Goal: Transaction & Acquisition: Book appointment/travel/reservation

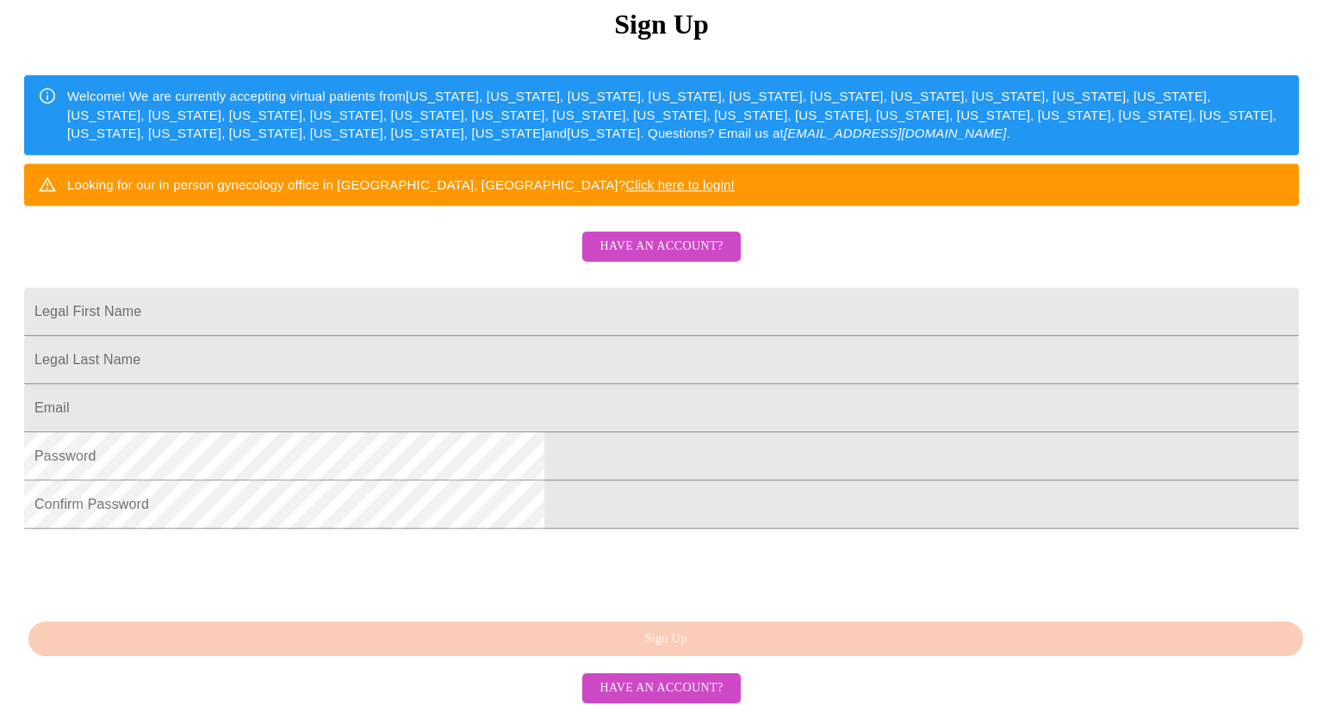
scroll to position [315, 0]
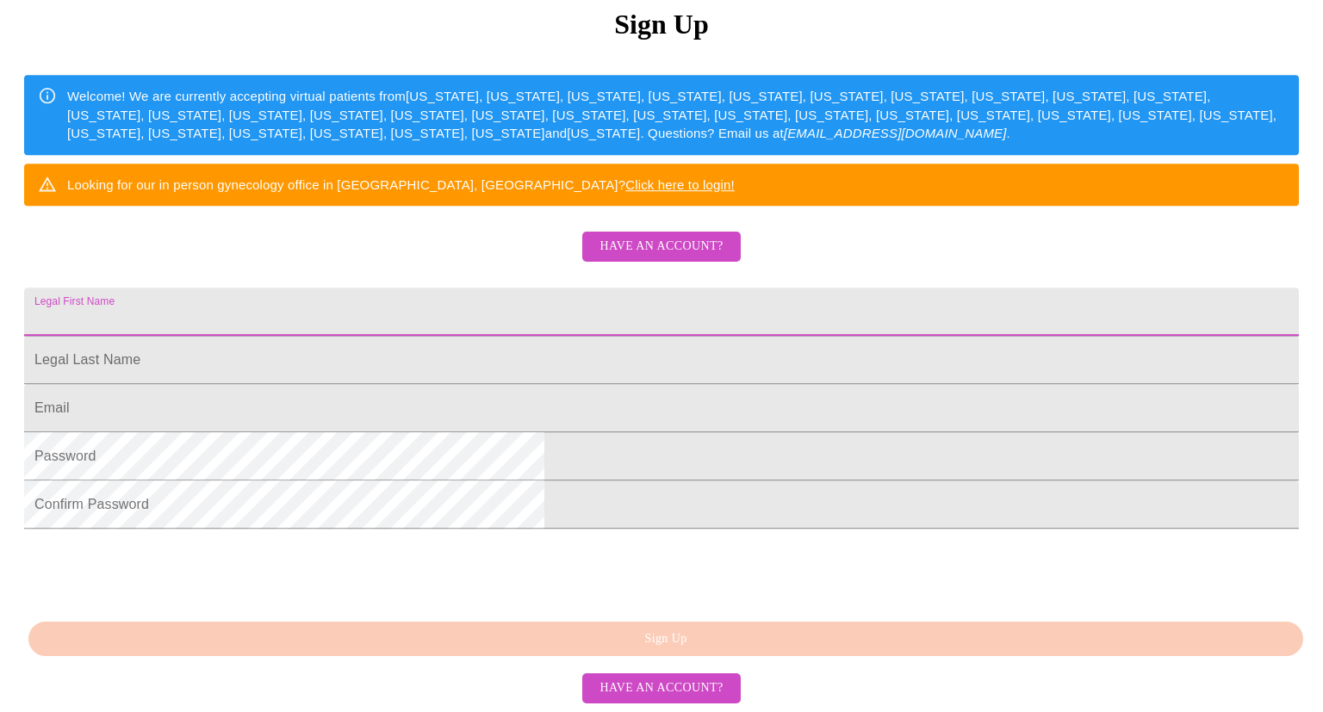
click at [429, 288] on input "Legal First Name" at bounding box center [661, 312] width 1275 height 48
type input "[PERSON_NAME]"
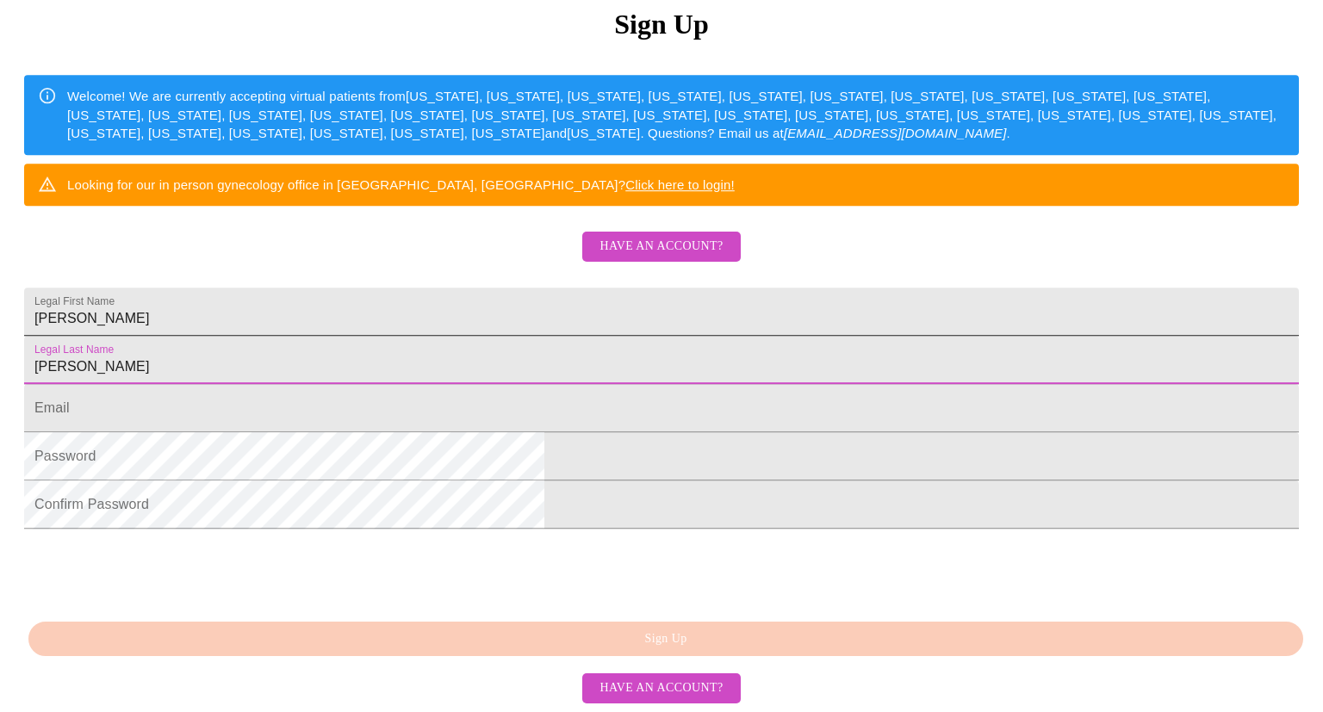
type input "[PERSON_NAME]"
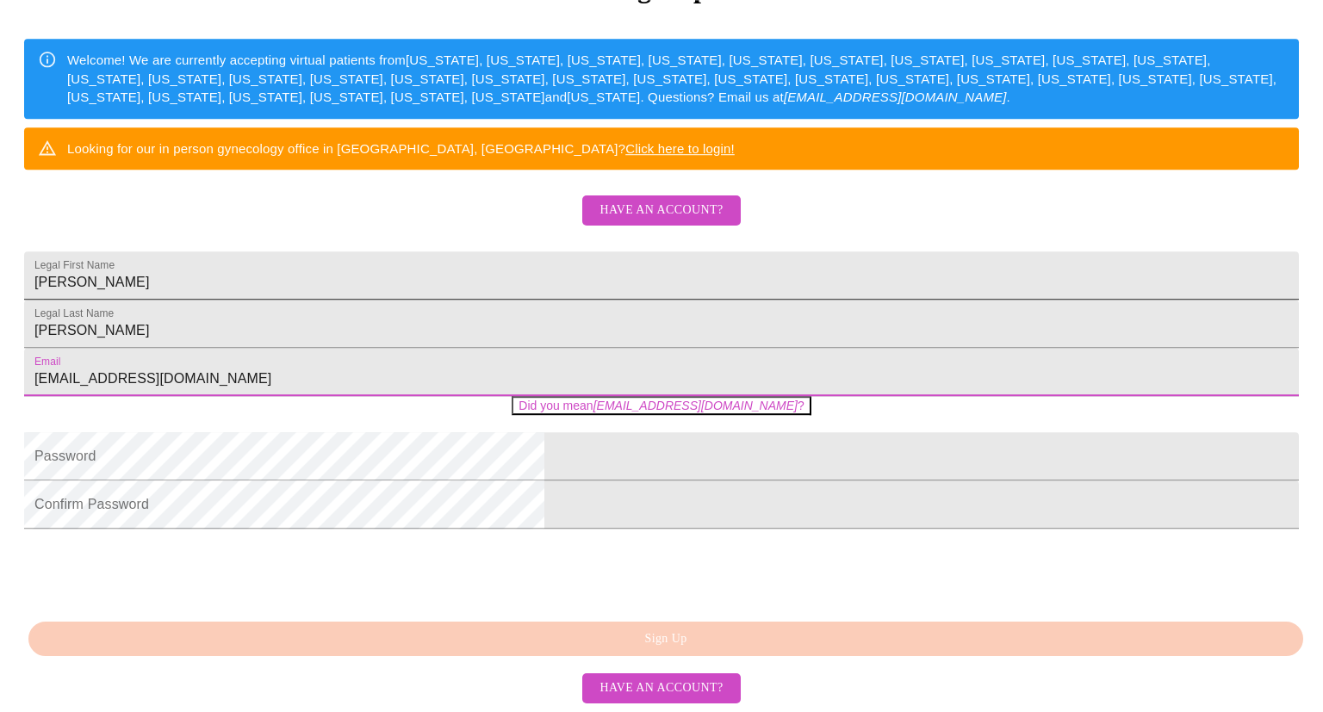
type input "[EMAIL_ADDRESS][DOMAIN_NAME]"
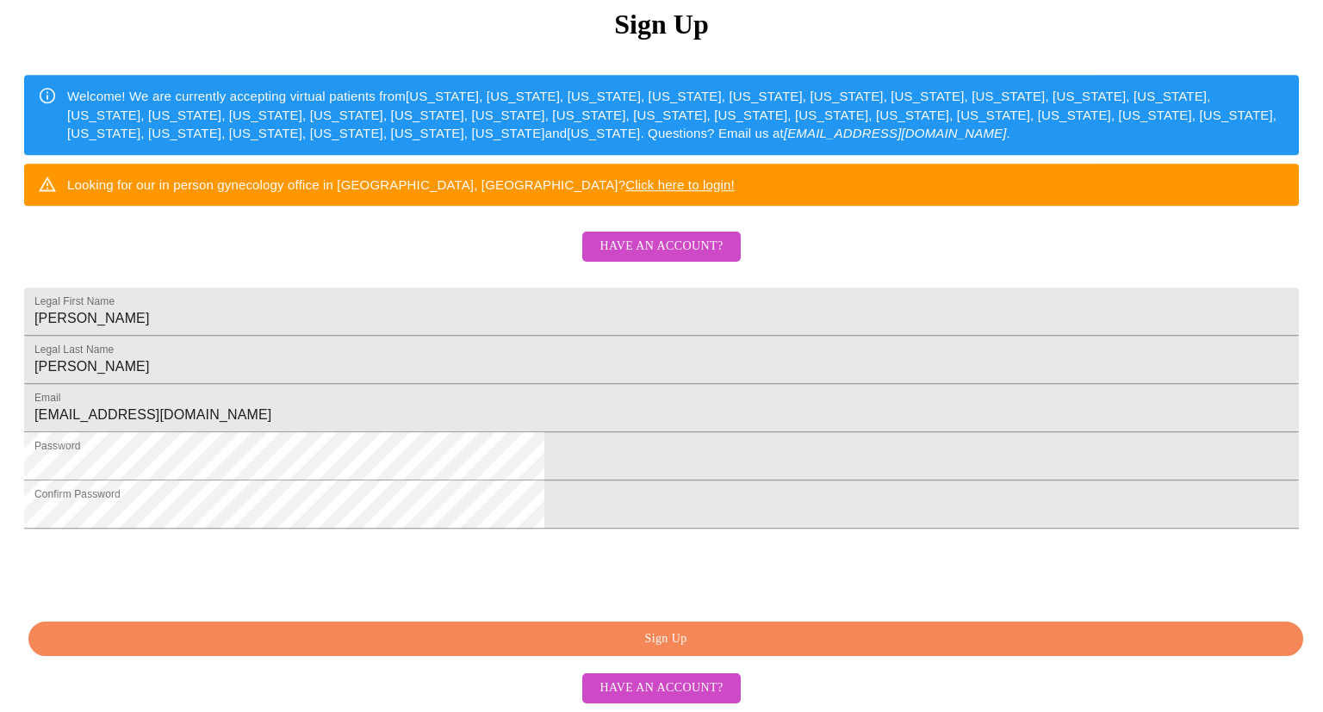
click at [677, 650] on span "Sign Up" at bounding box center [665, 640] width 1235 height 22
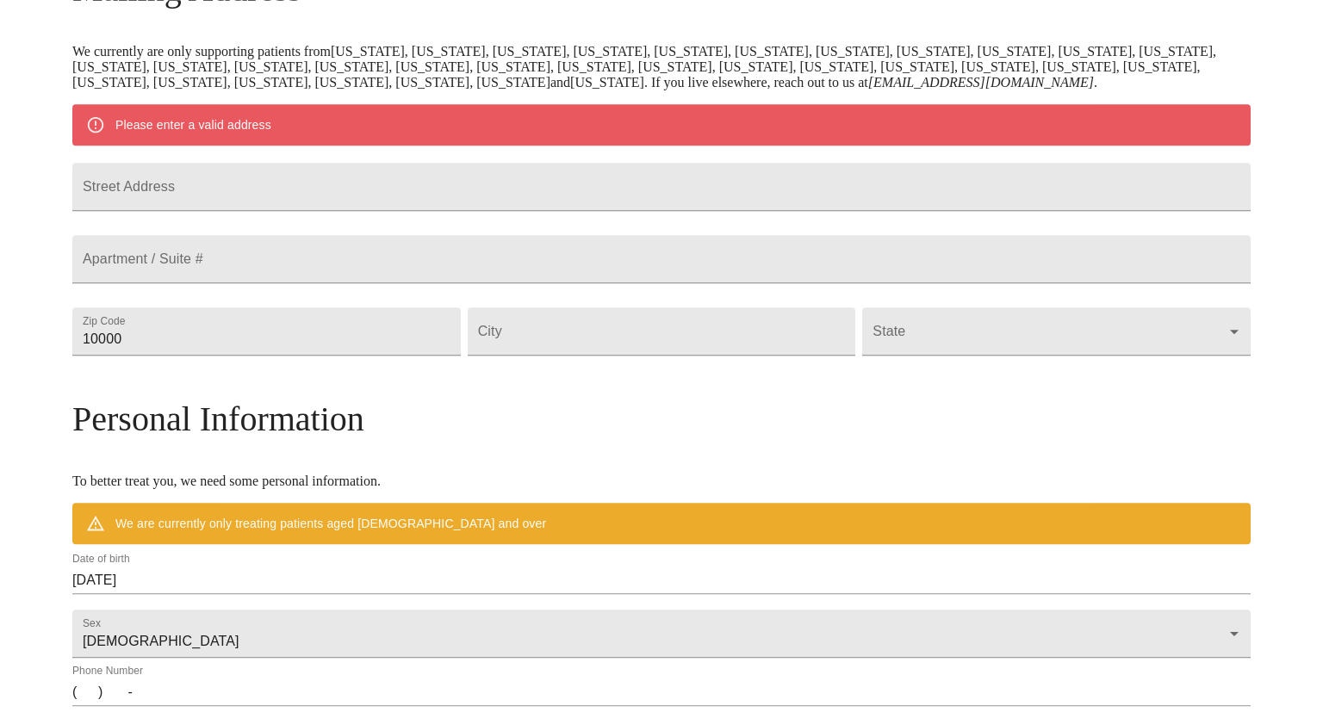
scroll to position [291, 0]
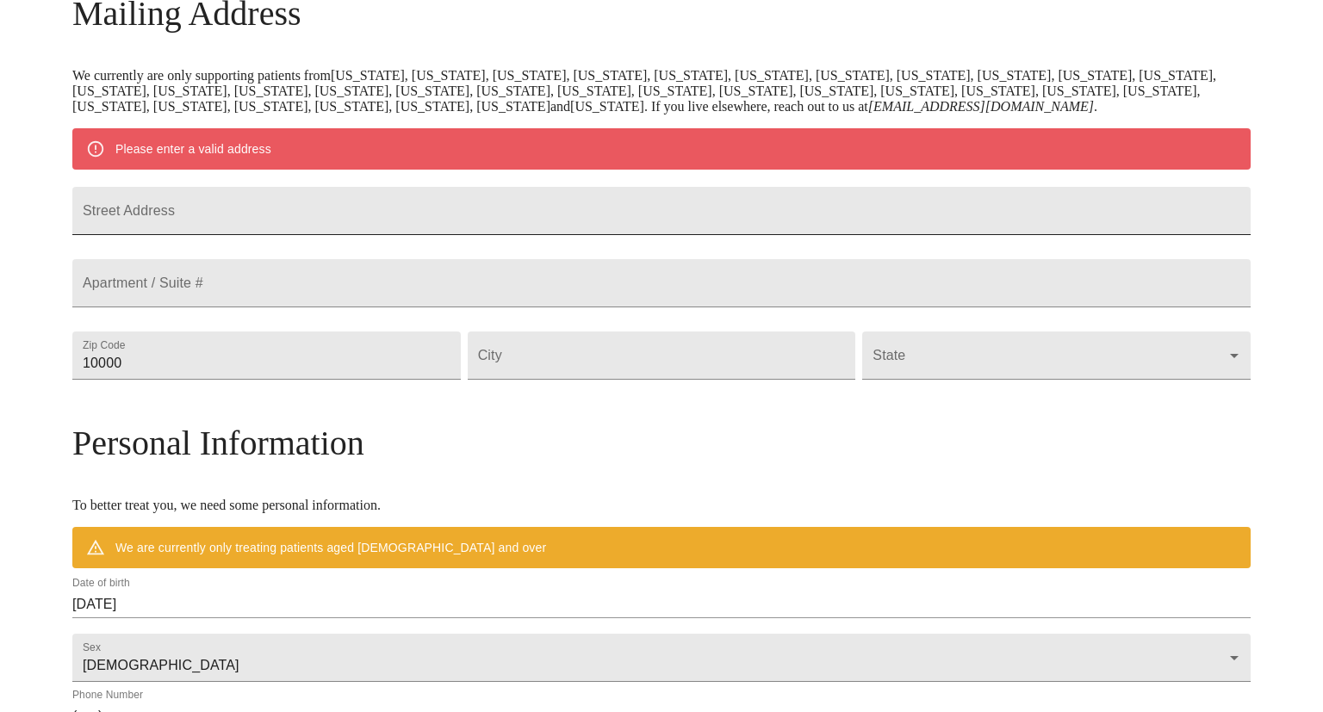
click at [246, 232] on input "Street Address" at bounding box center [661, 211] width 1178 height 48
type input "[STREET_ADDRESS]"
type input "60565"
click at [602, 380] on input "Street Address" at bounding box center [662, 356] width 388 height 48
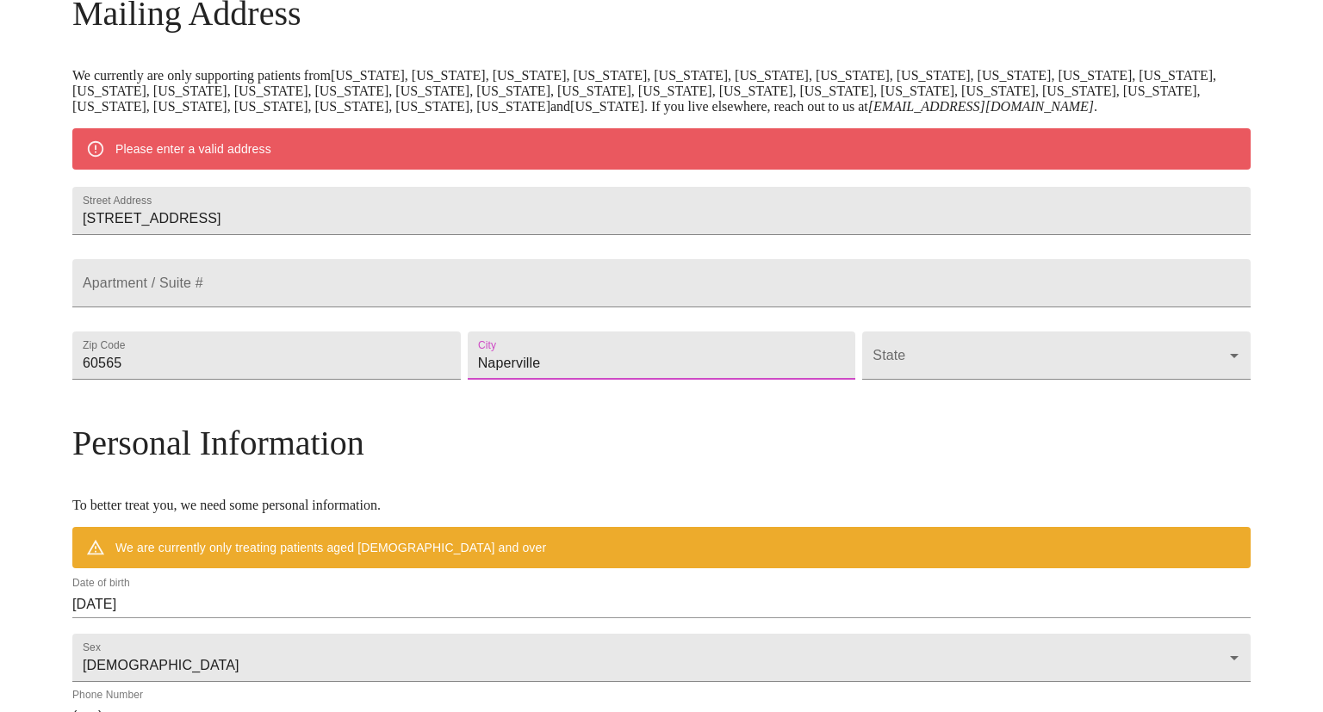
type input "Naperville"
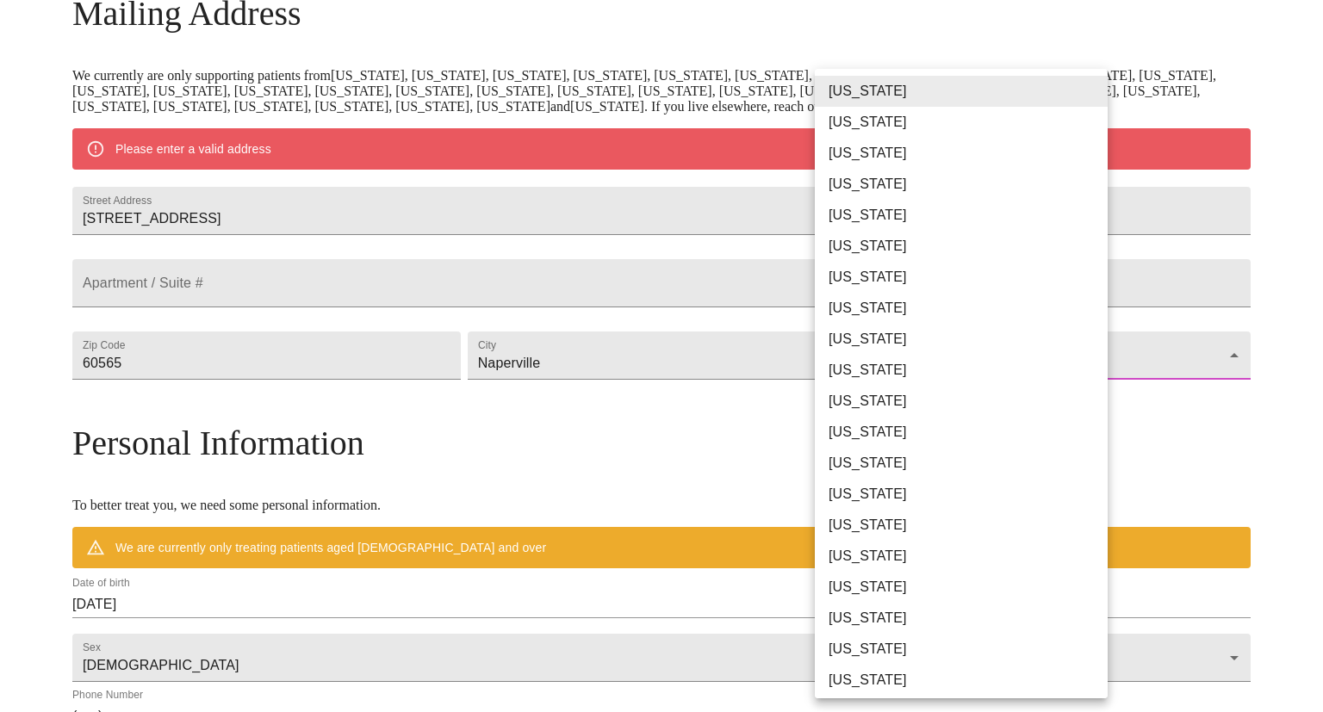
click at [949, 431] on body "MyMenopauseRx Welcome to MyMenopauseRx Since it's your first time here, you'll …" at bounding box center [661, 387] width 1309 height 1343
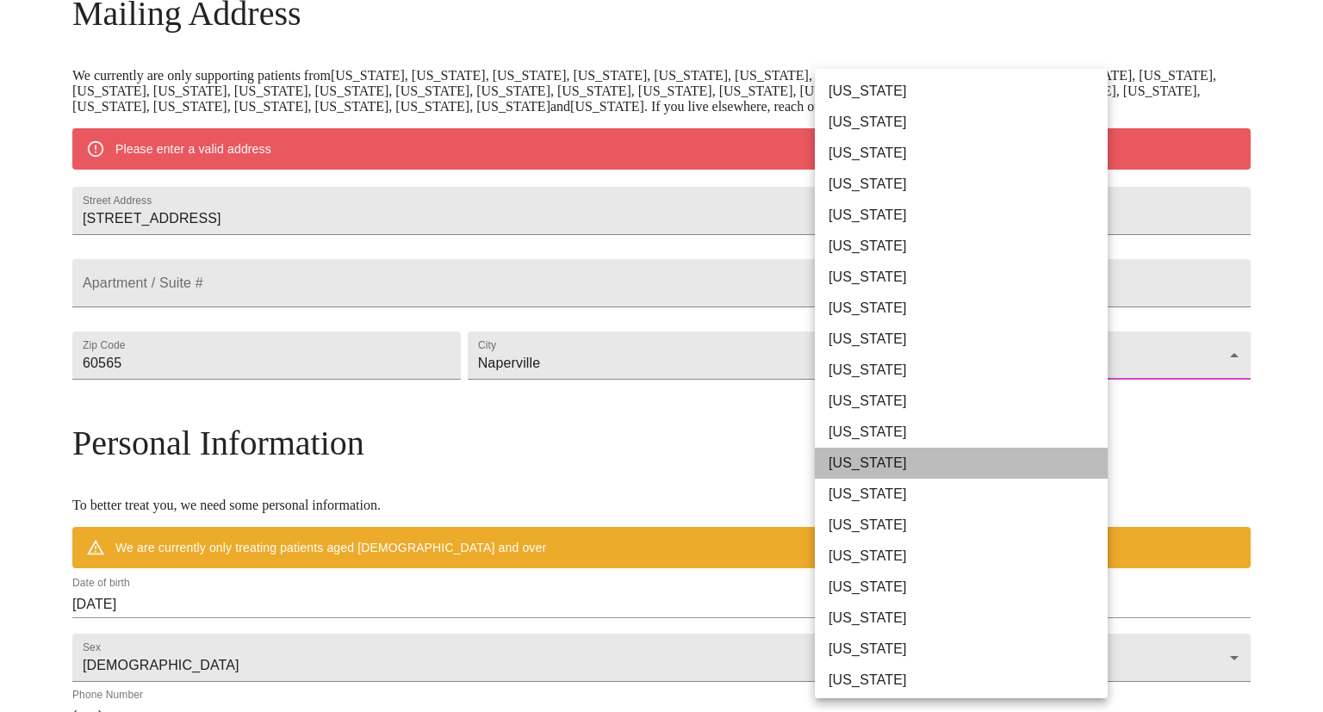
click at [870, 463] on li "[US_STATE]" at bounding box center [961, 463] width 293 height 31
type input "[US_STATE]"
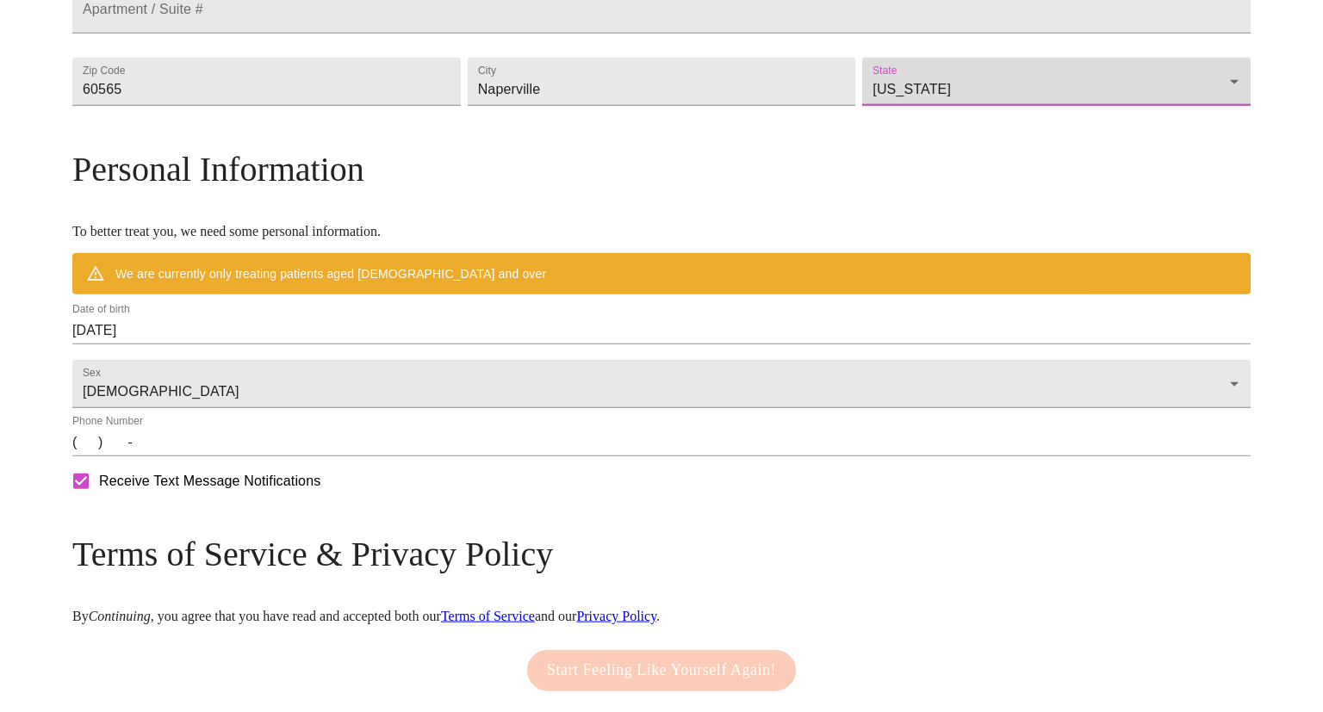
scroll to position [544, 0]
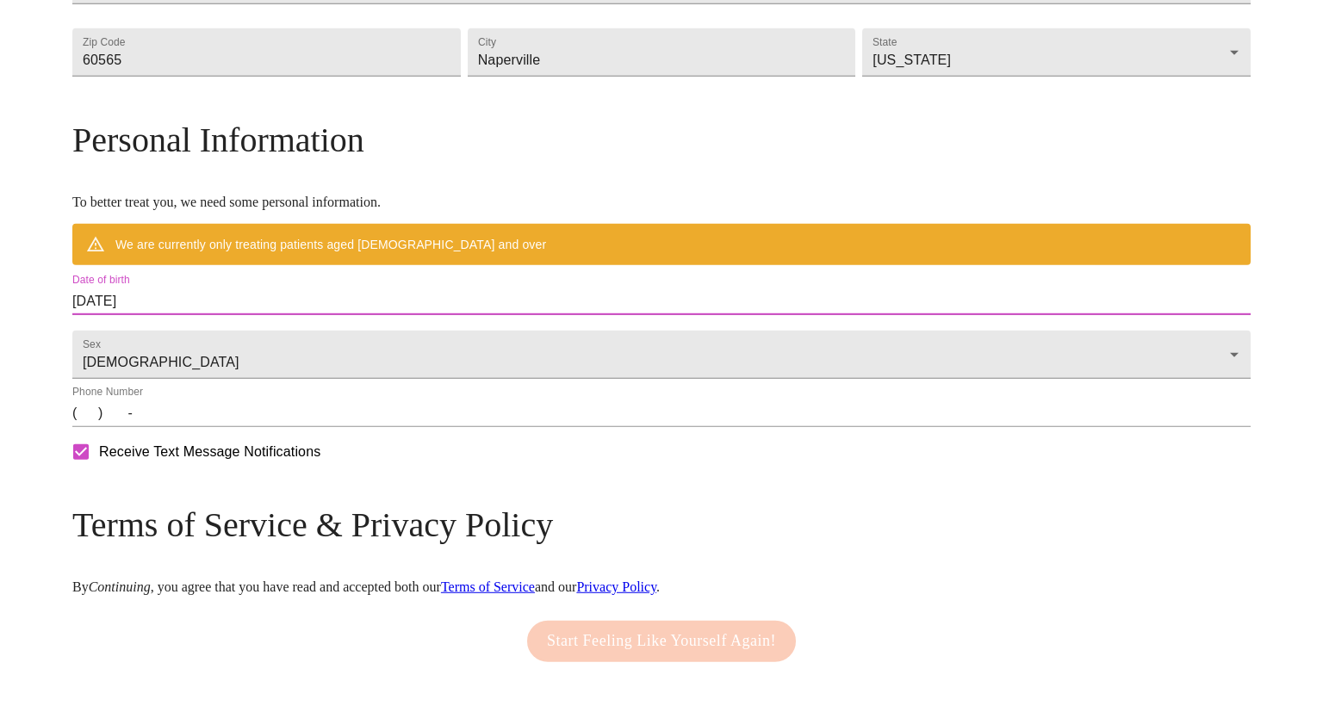
click at [336, 315] on input "[DATE]" at bounding box center [661, 302] width 1178 height 28
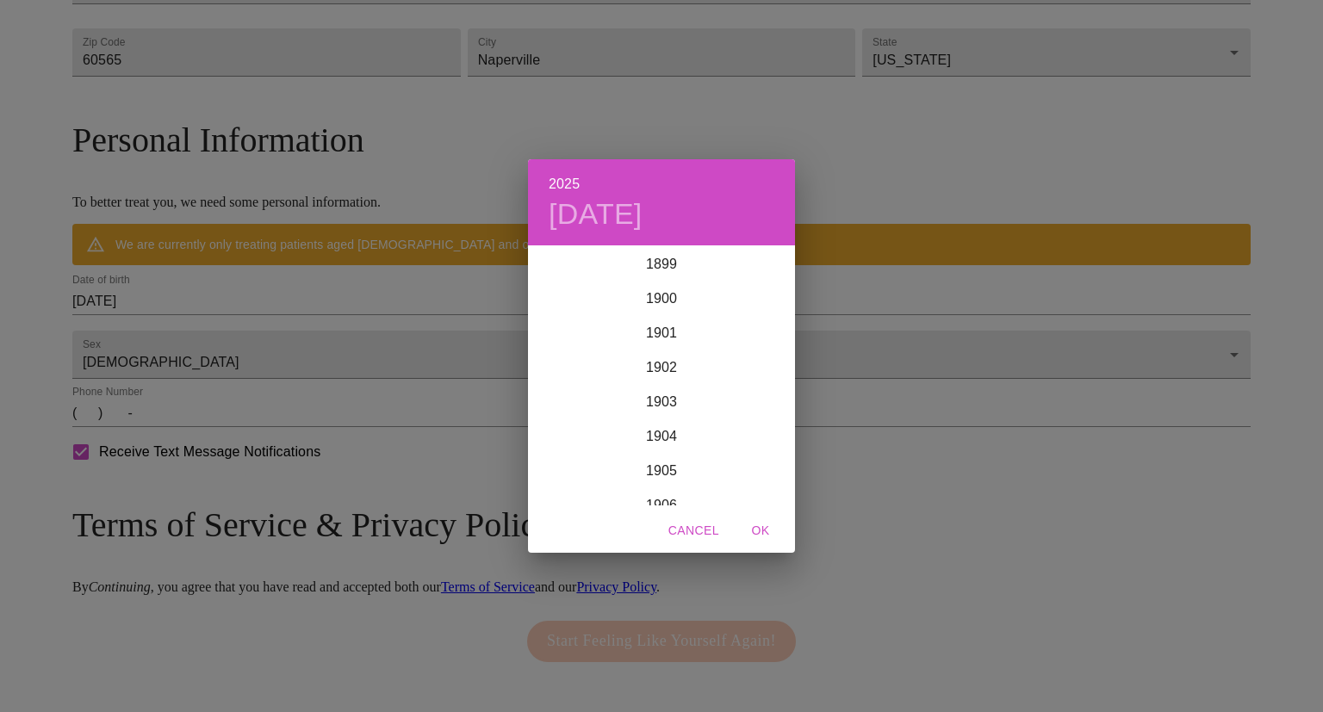
scroll to position [4237, 0]
click at [698, 536] on span "Cancel" at bounding box center [693, 531] width 51 height 22
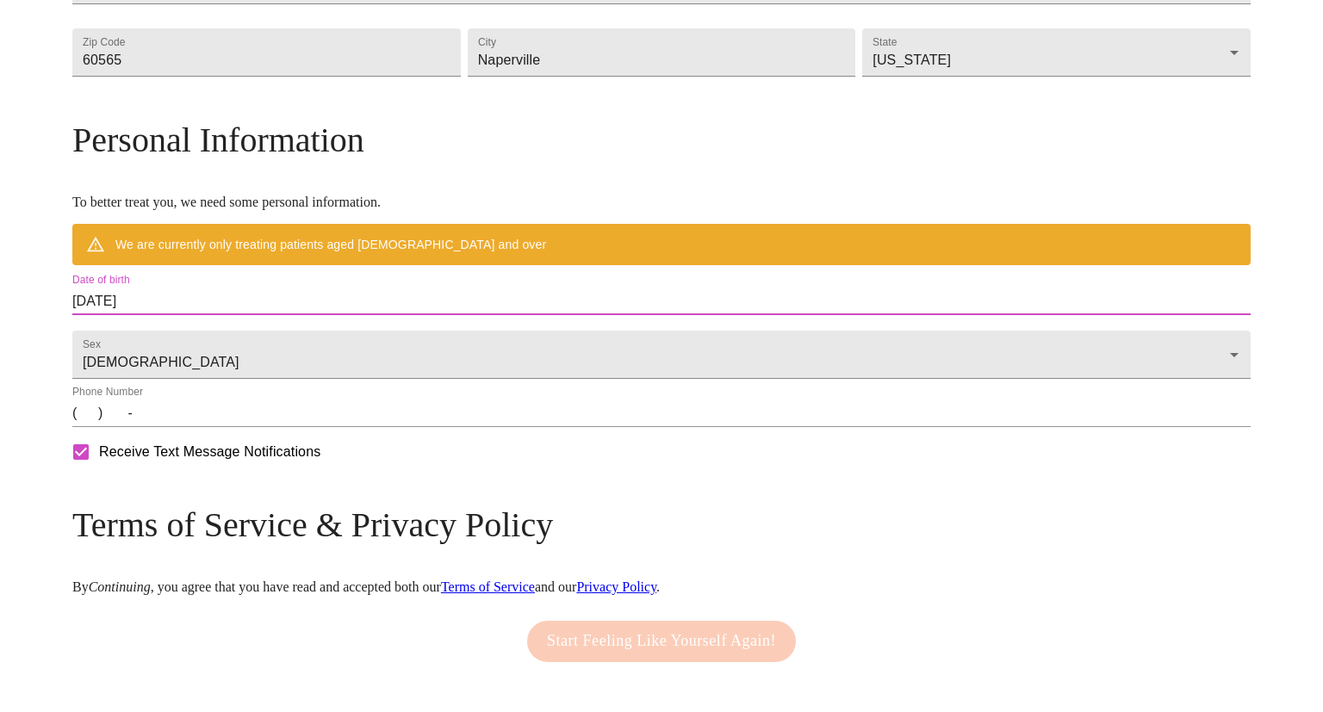
drag, startPoint x: 313, startPoint y: 351, endPoint x: 167, endPoint y: 351, distance: 146.4
click at [167, 315] on input "[DATE]" at bounding box center [661, 302] width 1178 height 28
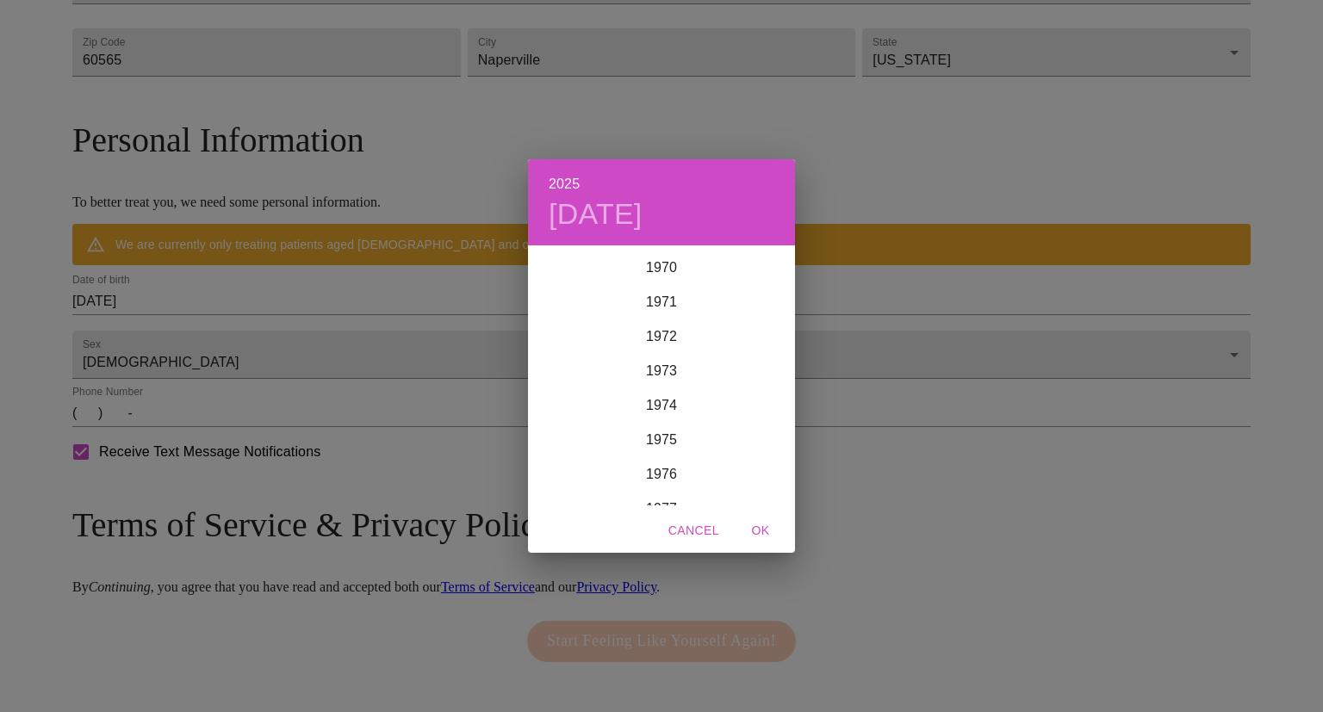
scroll to position [2444, 0]
click at [648, 399] on div "1974" at bounding box center [661, 404] width 267 height 34
click at [755, 277] on div "Mar" at bounding box center [750, 279] width 89 height 65
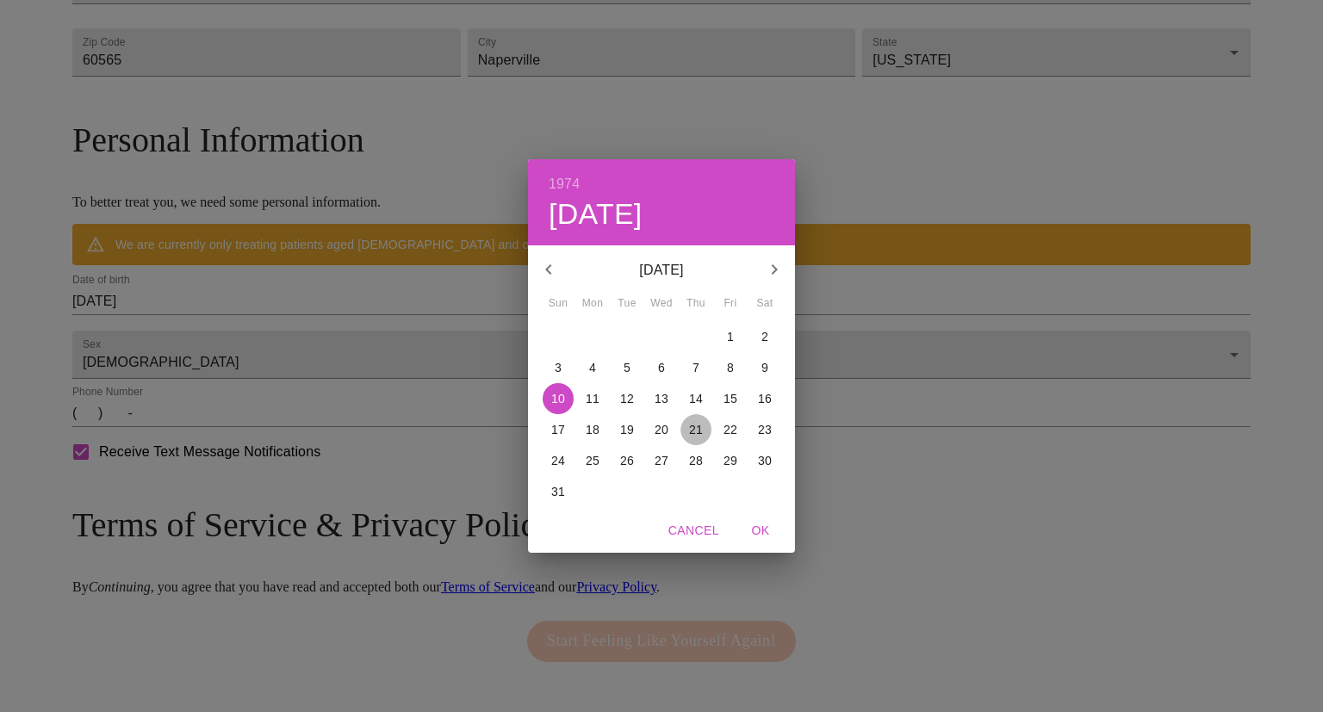
click at [694, 432] on p "21" at bounding box center [696, 429] width 14 height 17
click at [759, 543] on button "OK" at bounding box center [760, 531] width 55 height 32
type input "[DATE]"
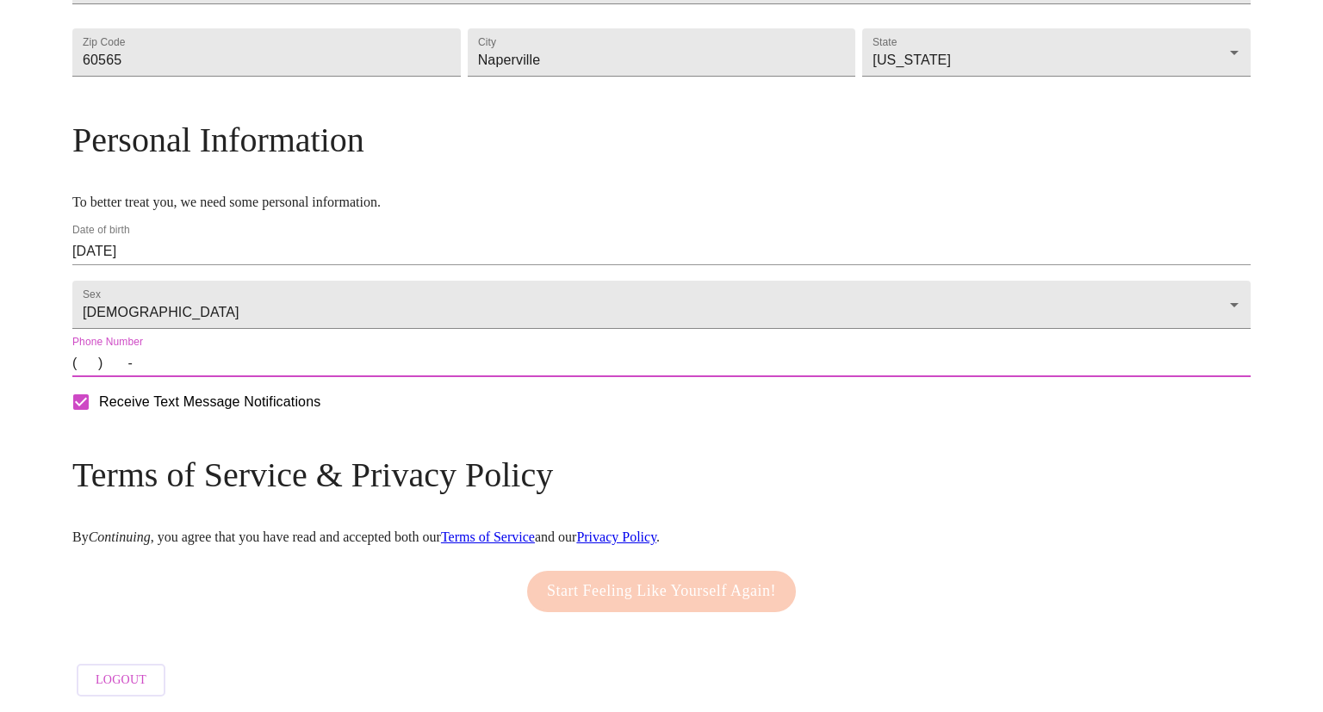
click at [237, 377] on input "(   )    -" at bounding box center [661, 364] width 1178 height 28
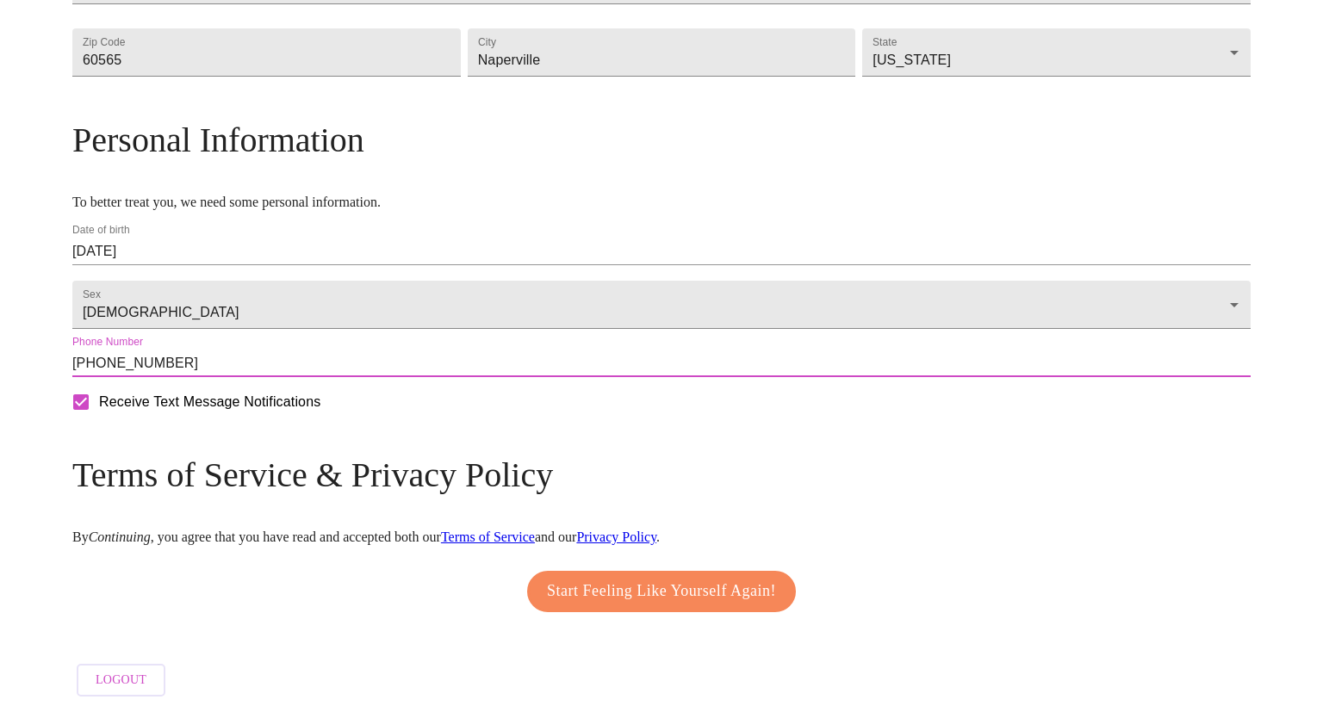
scroll to position [612, 0]
type input "[PHONE_NUMBER]"
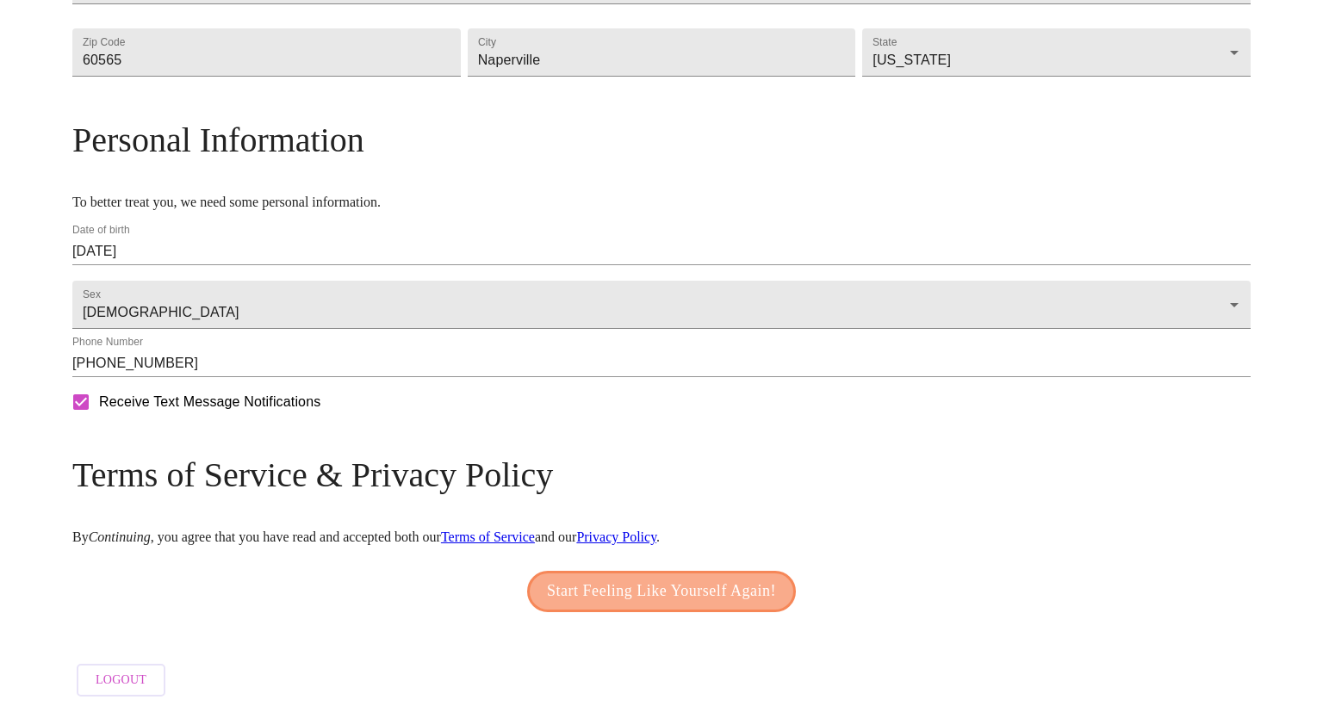
click at [598, 581] on span "Start Feeling Like Yourself Again!" at bounding box center [661, 592] width 229 height 28
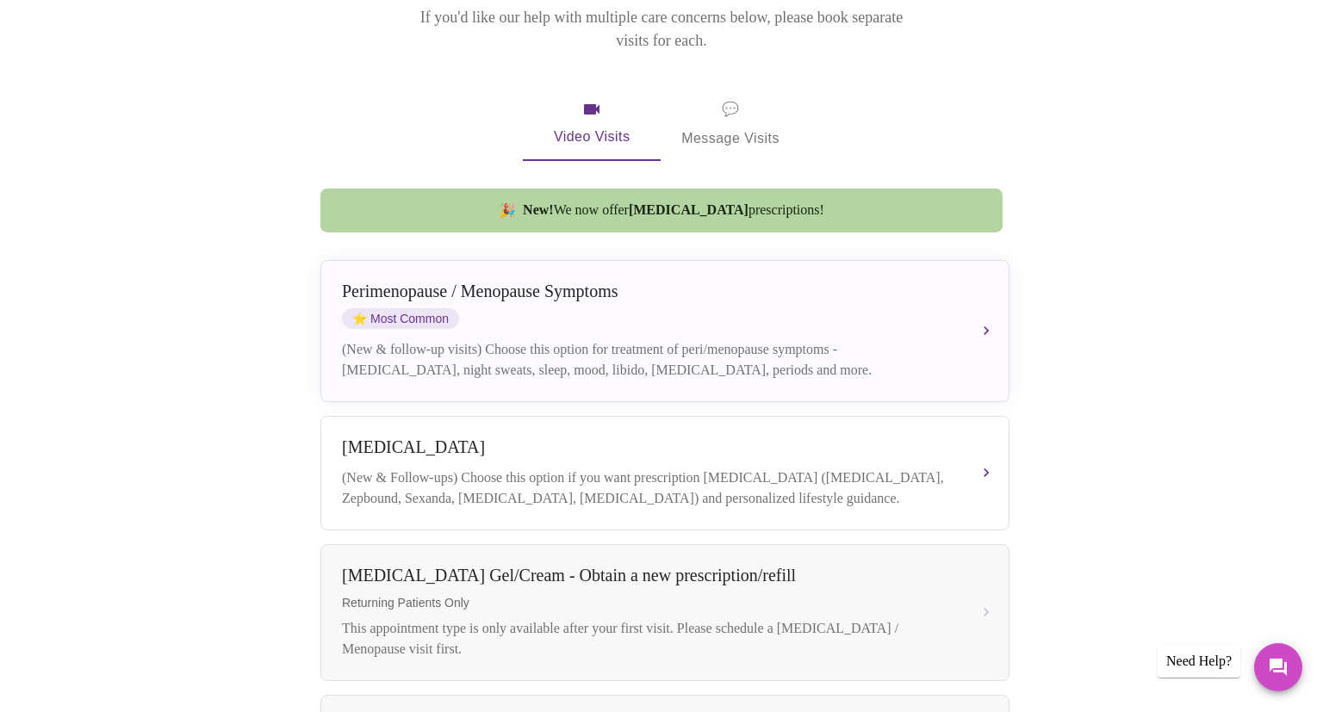
scroll to position [266, 0]
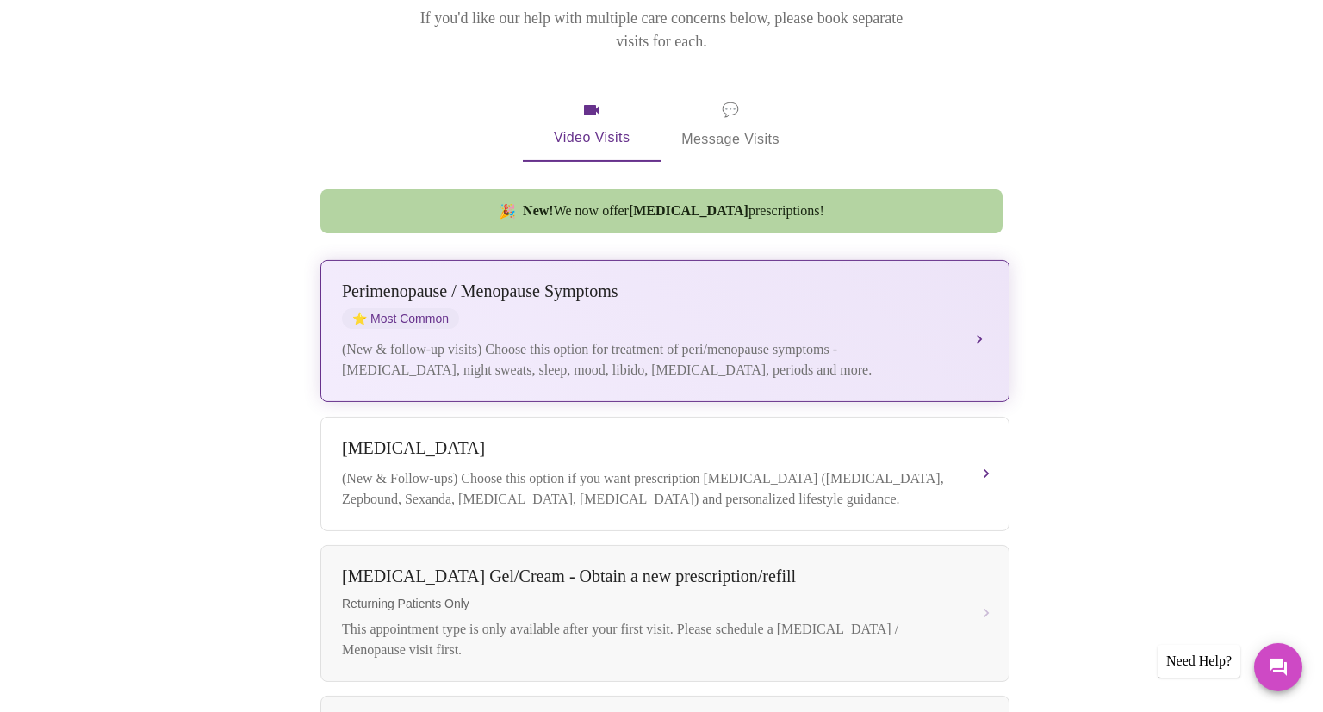
click at [870, 339] on div "(New & follow-up visits) Choose this option for treatment of peri/menopause sym…" at bounding box center [647, 359] width 611 height 41
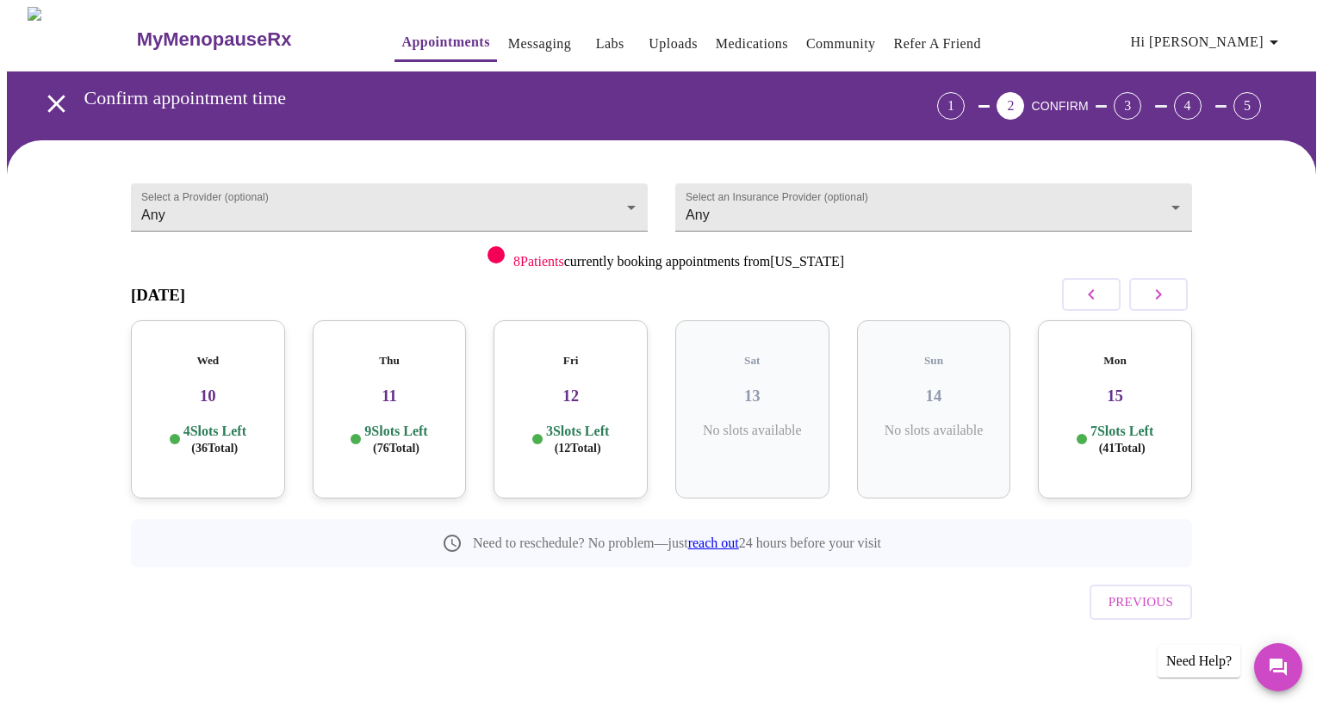
click at [431, 401] on div "Thu 11 9 Slots Left ( 76 Total)" at bounding box center [390, 409] width 154 height 178
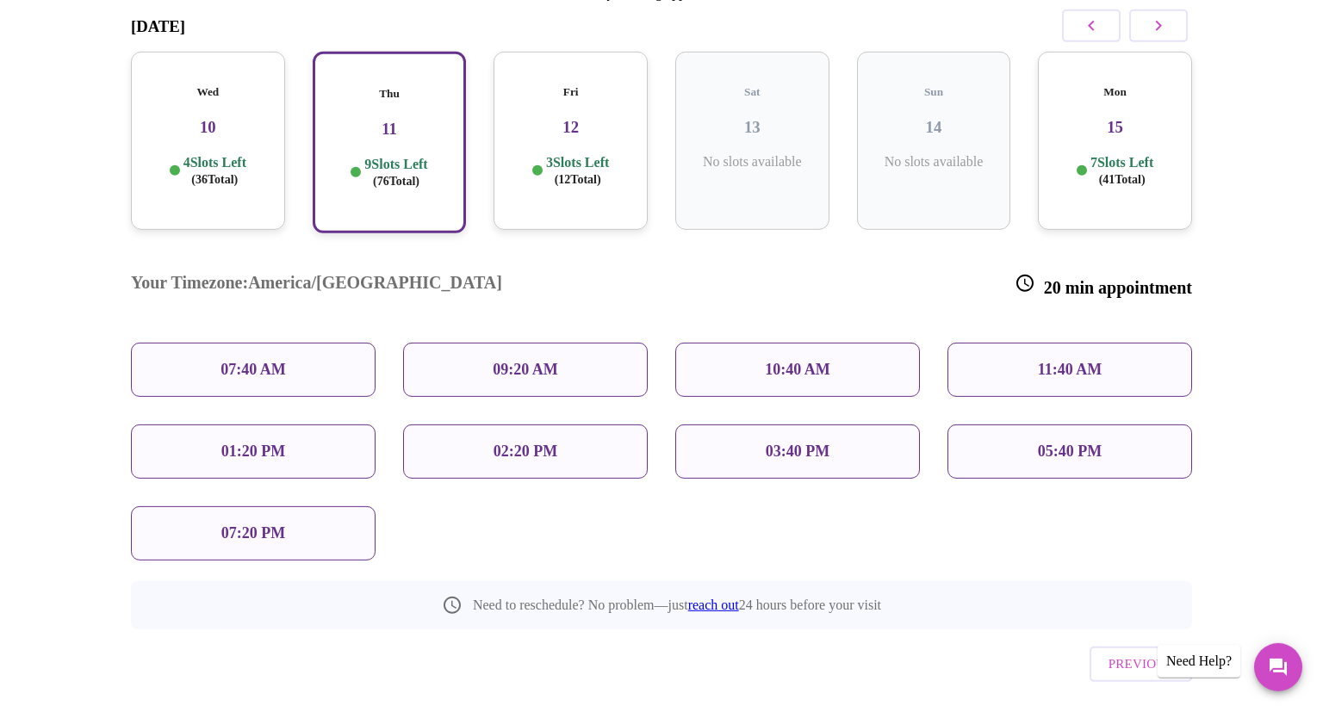
scroll to position [276, 0]
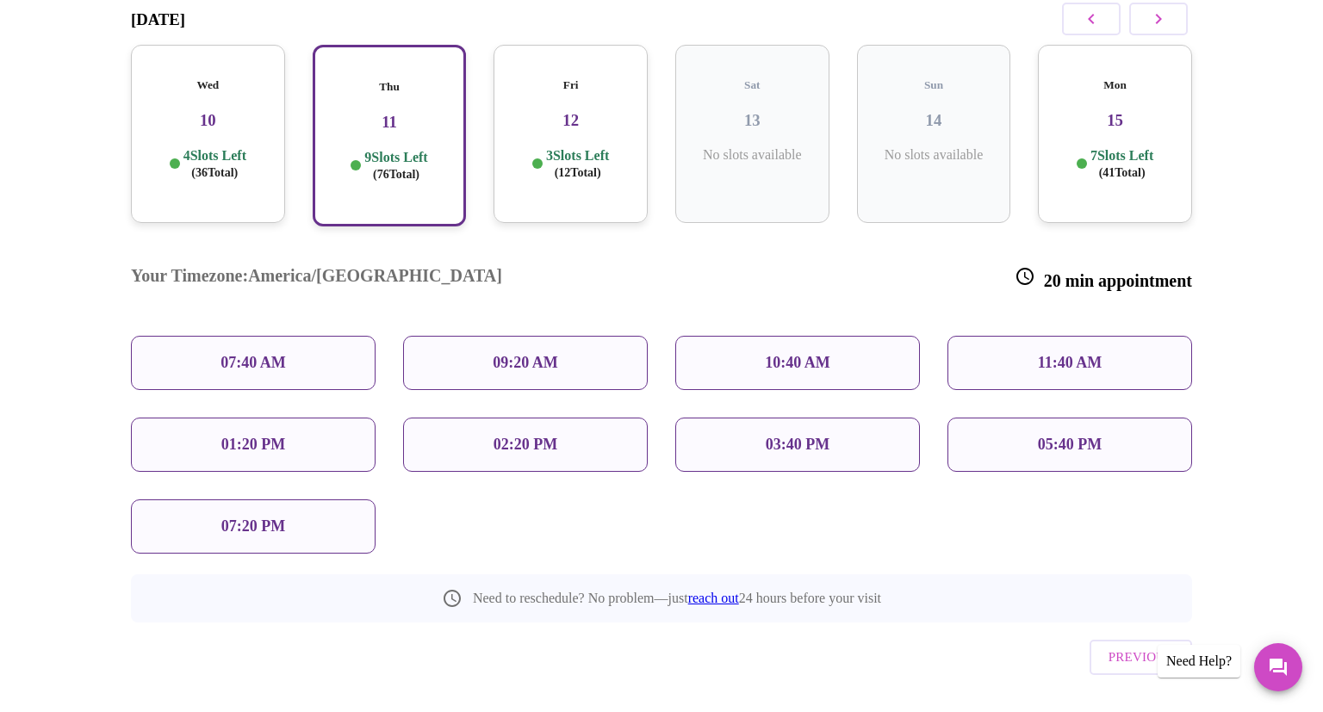
click at [777, 354] on p "10:40 AM" at bounding box center [797, 363] width 65 height 18
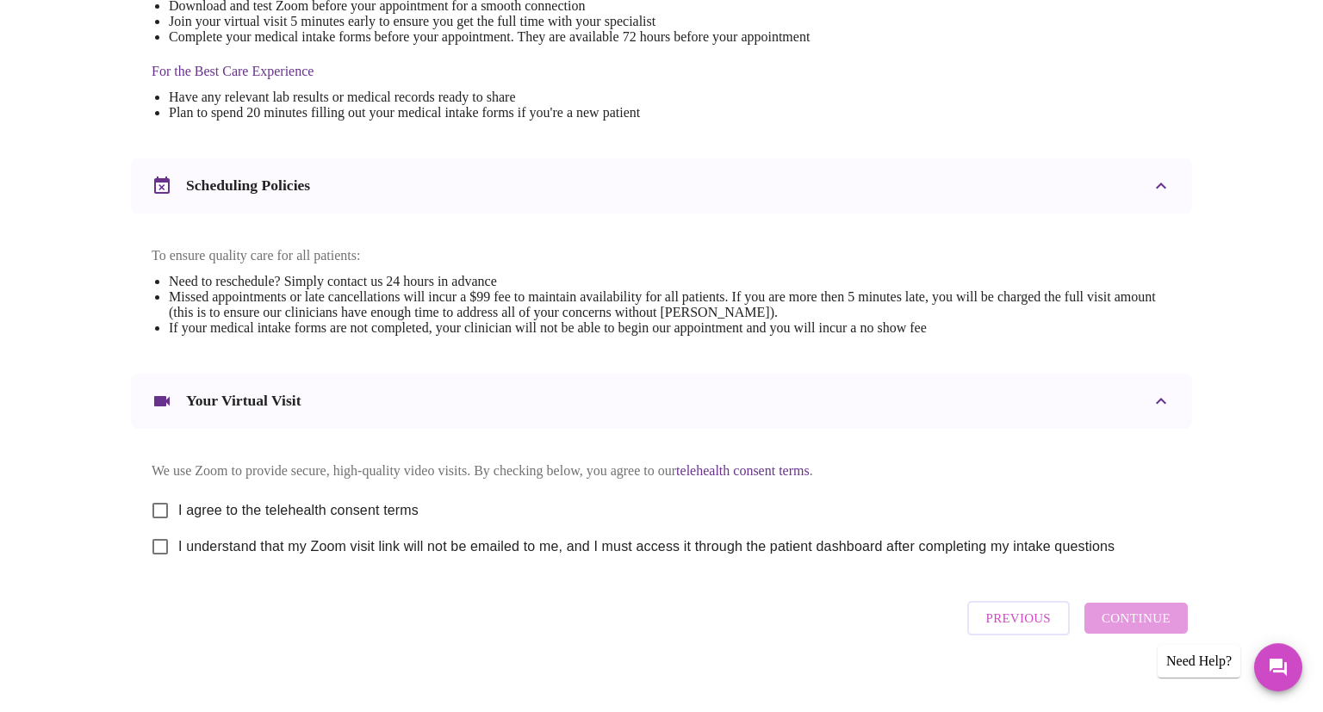
scroll to position [501, 0]
click at [996, 630] on span "Previous" at bounding box center [1018, 619] width 65 height 22
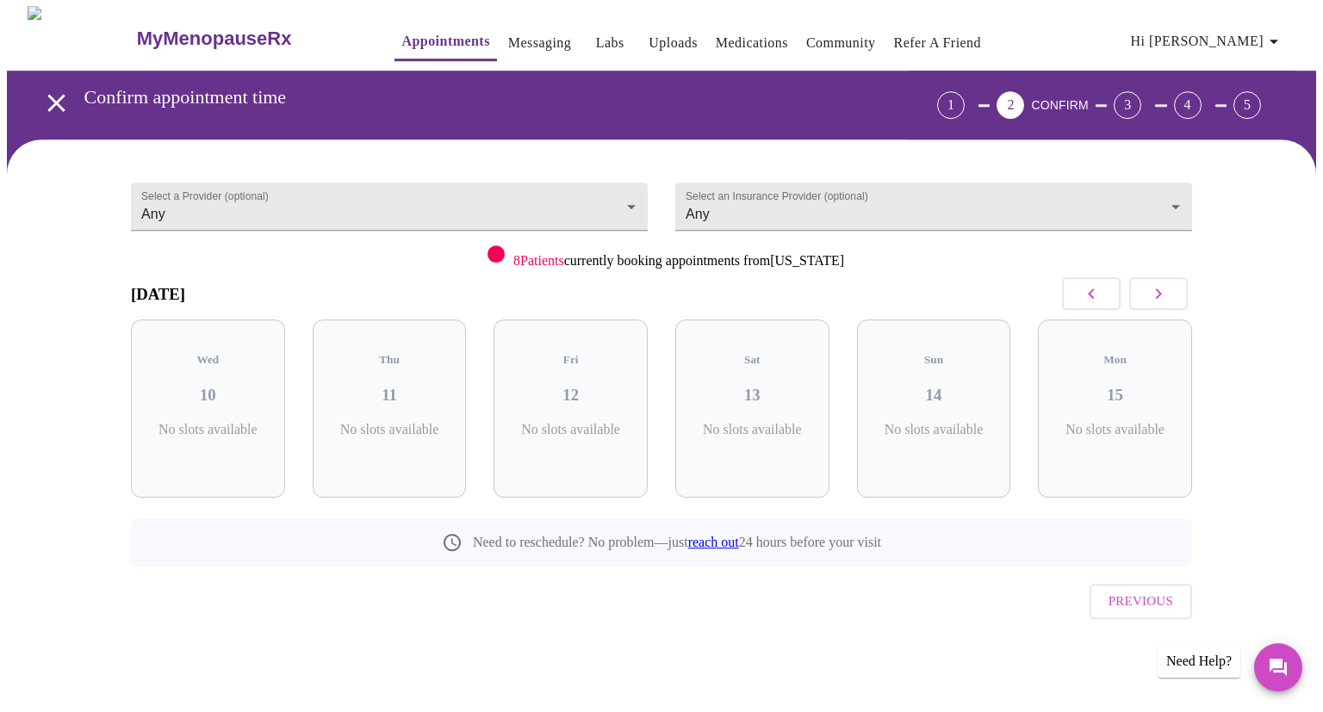
scroll to position [0, 0]
click at [1231, 41] on span "Hi [PERSON_NAME]" at bounding box center [1207, 42] width 153 height 24
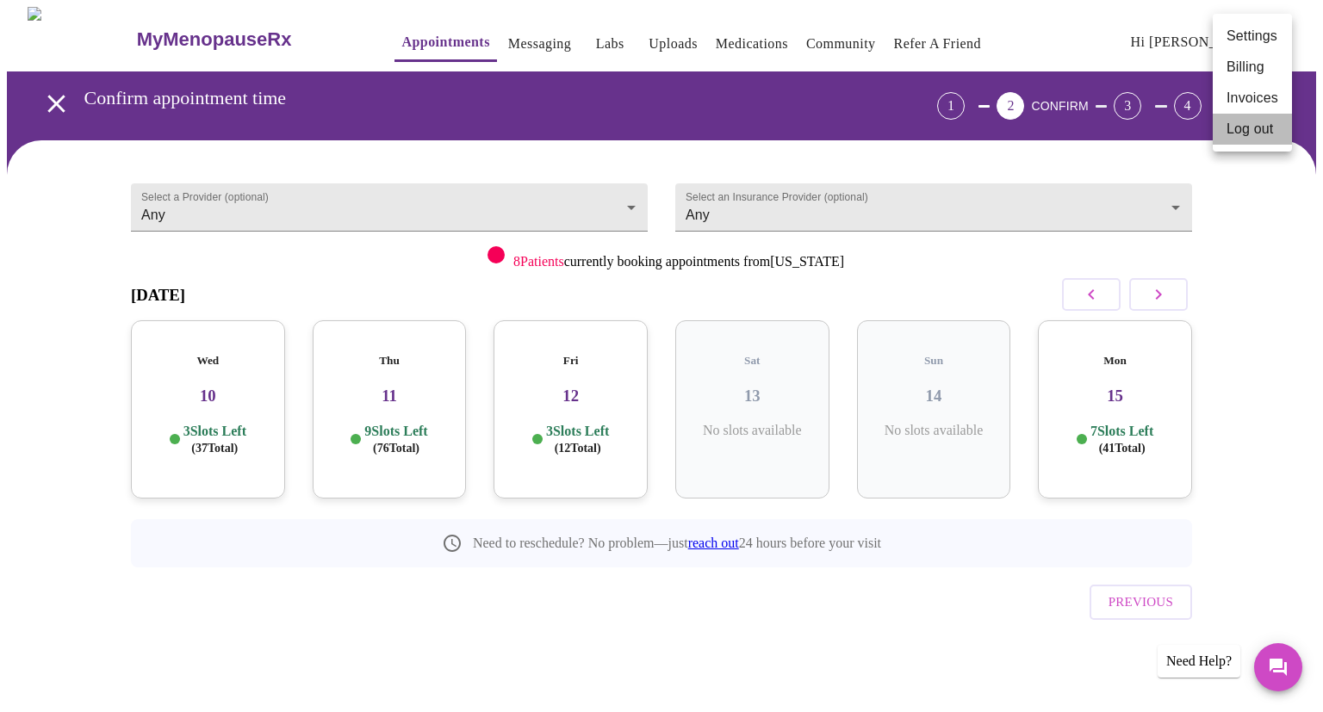
click at [1230, 136] on li "Log out" at bounding box center [1252, 129] width 79 height 31
